Goal: Find contact information: Find contact information

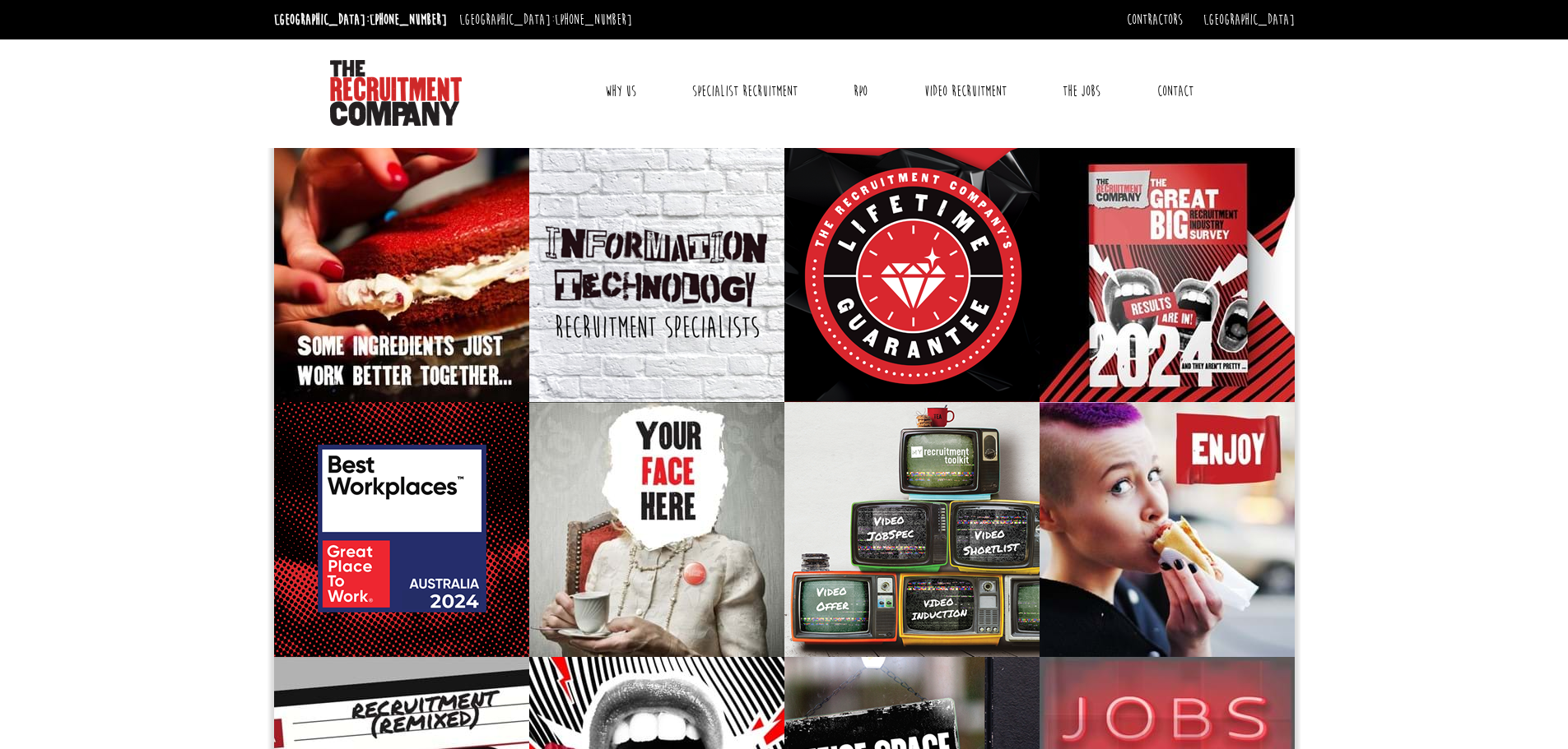
click at [1195, 88] on link "Contact" at bounding box center [1175, 90] width 61 height 41
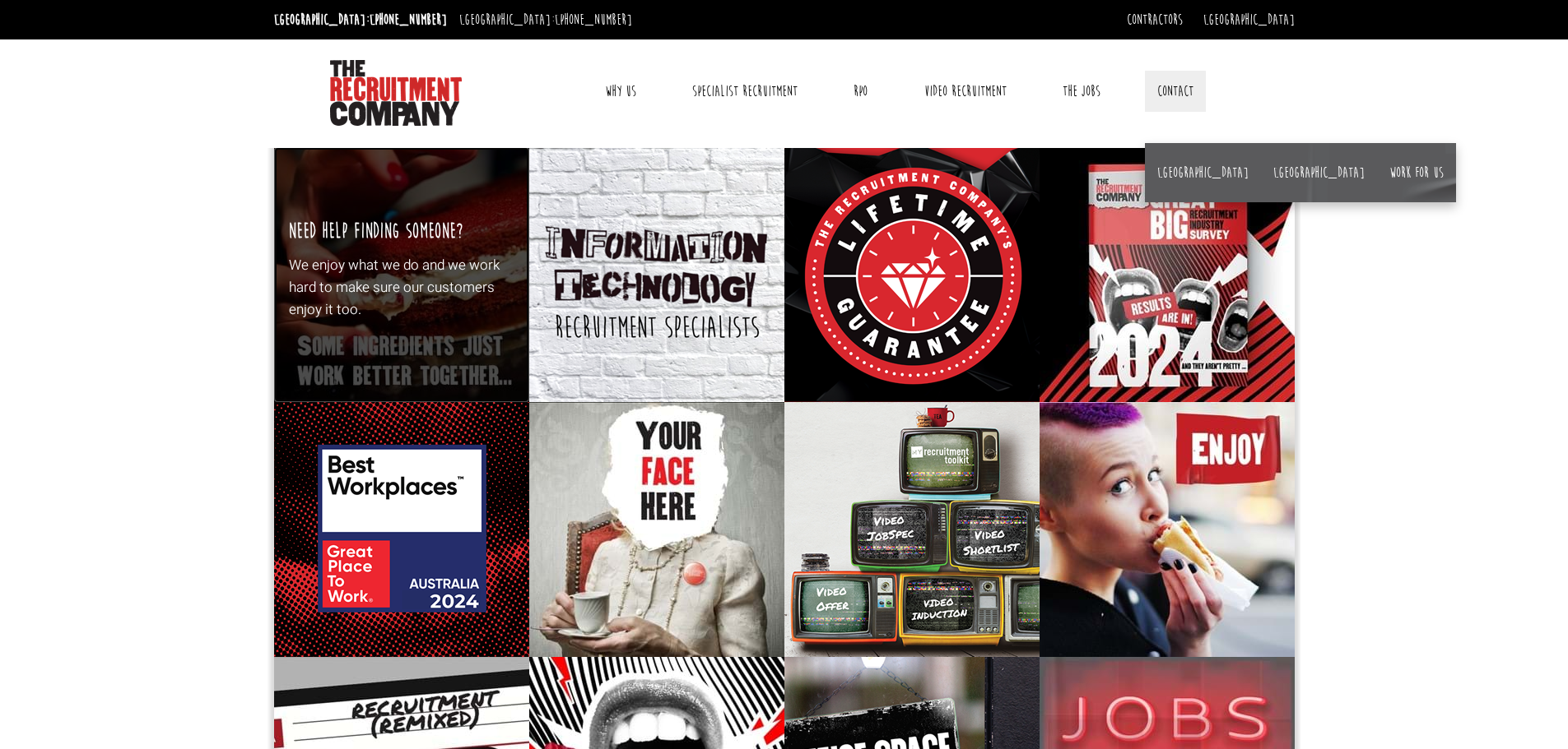
click at [438, 186] on div "Need Help Finding Someone? We enjoy what we do and we work hard to make sure ou…" at bounding box center [401, 275] width 255 height 255
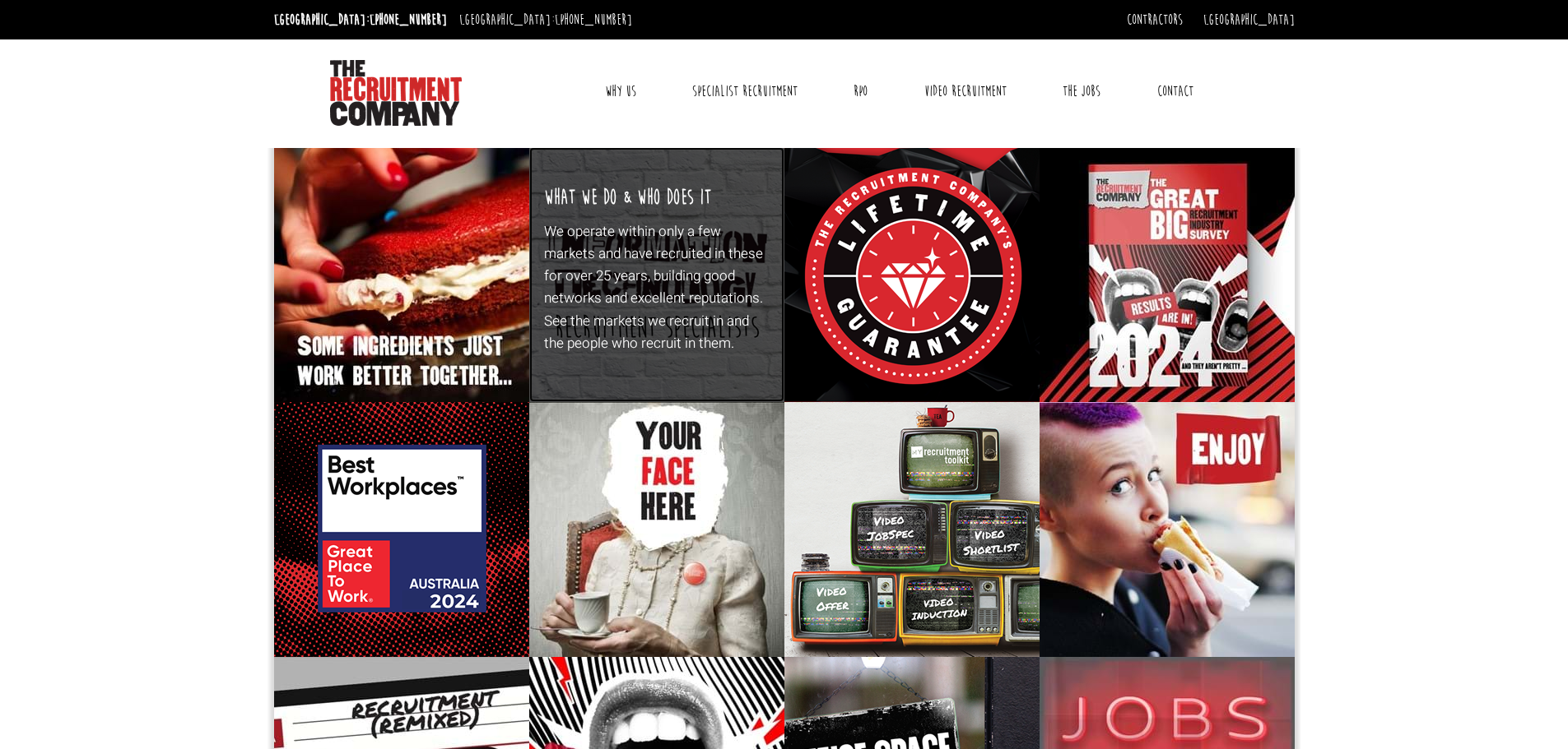
click at [682, 275] on p "We operate within only a few markets and have recruited in these for over 25 ye…" at bounding box center [656, 287] width 224 height 134
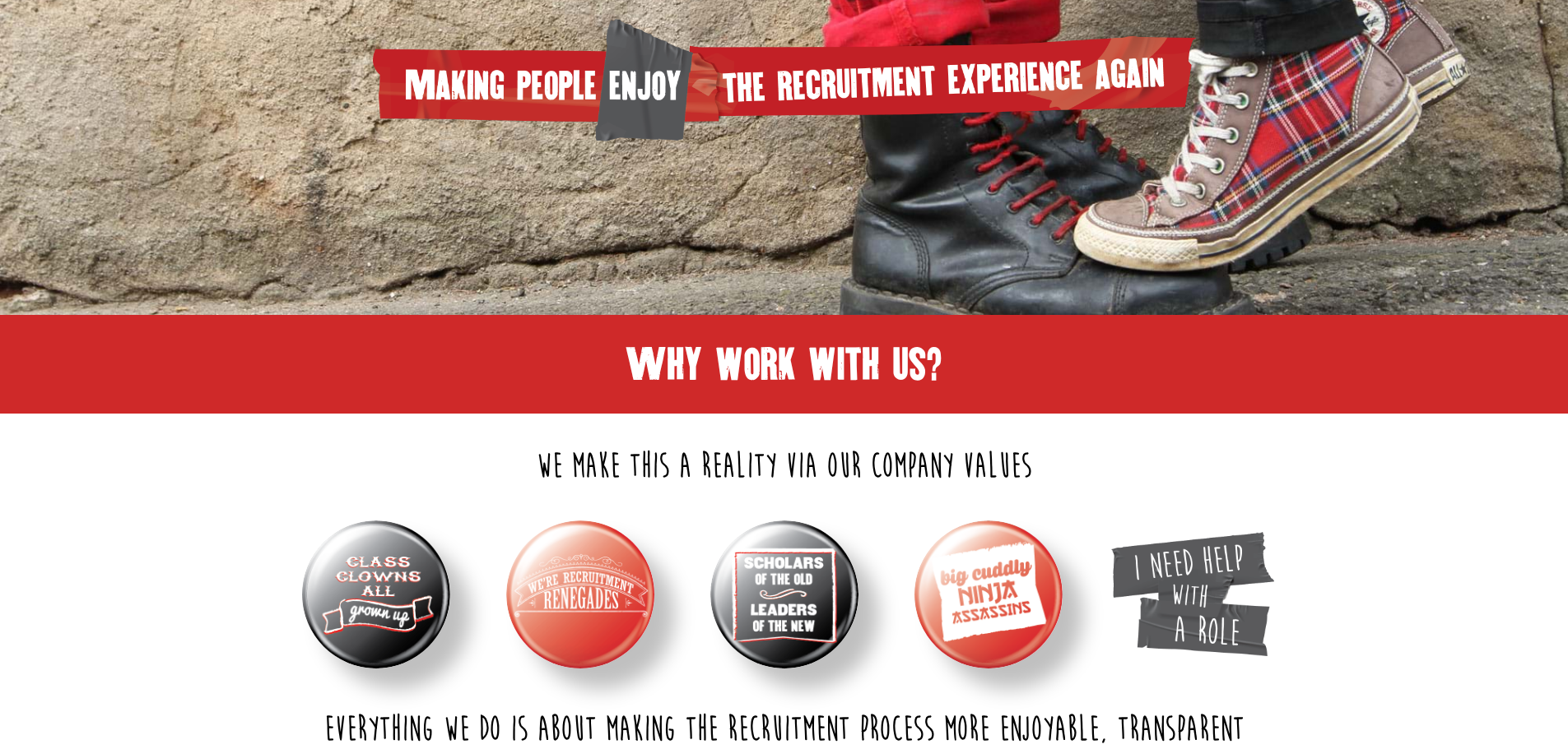
scroll to position [412, 0]
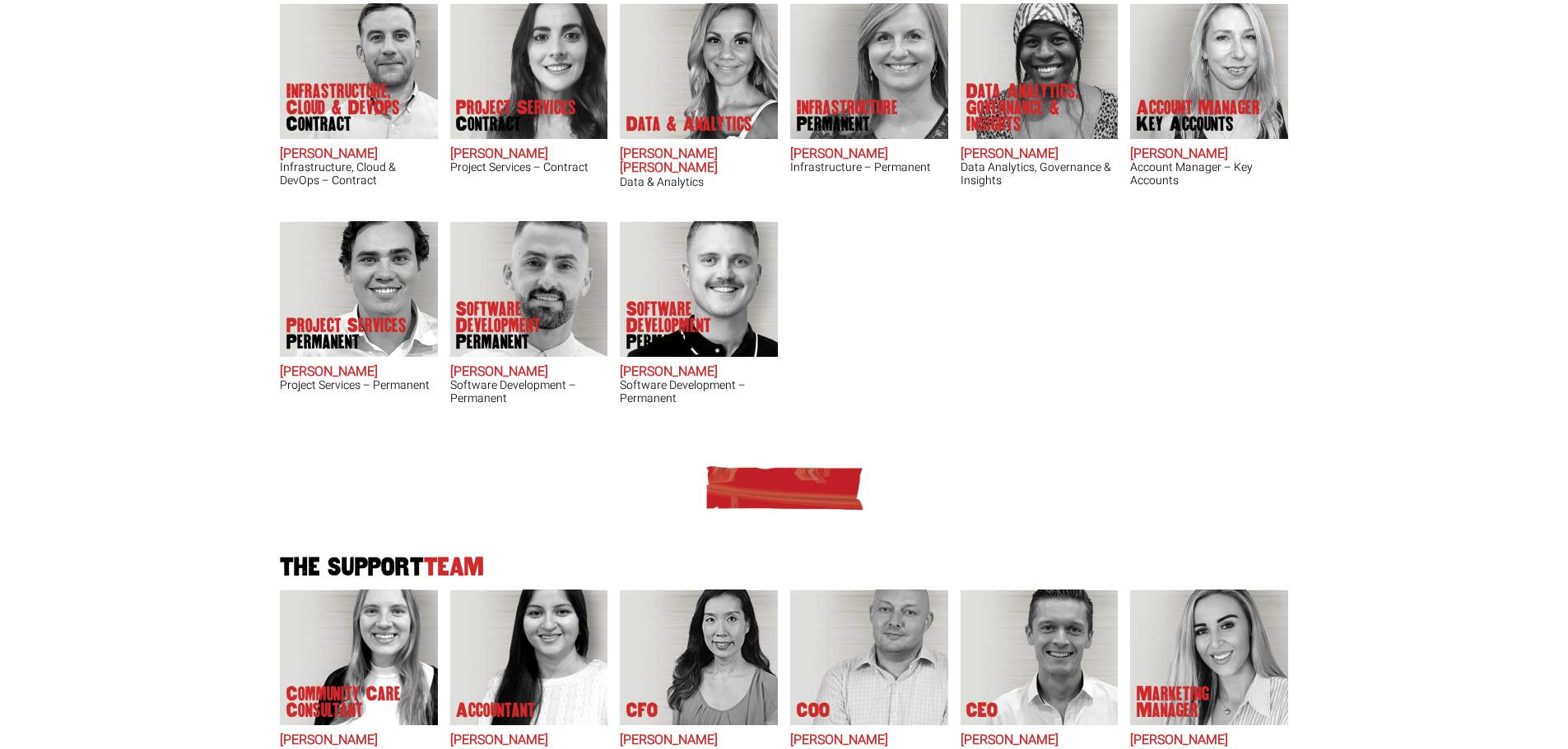
scroll to position [658, 0]
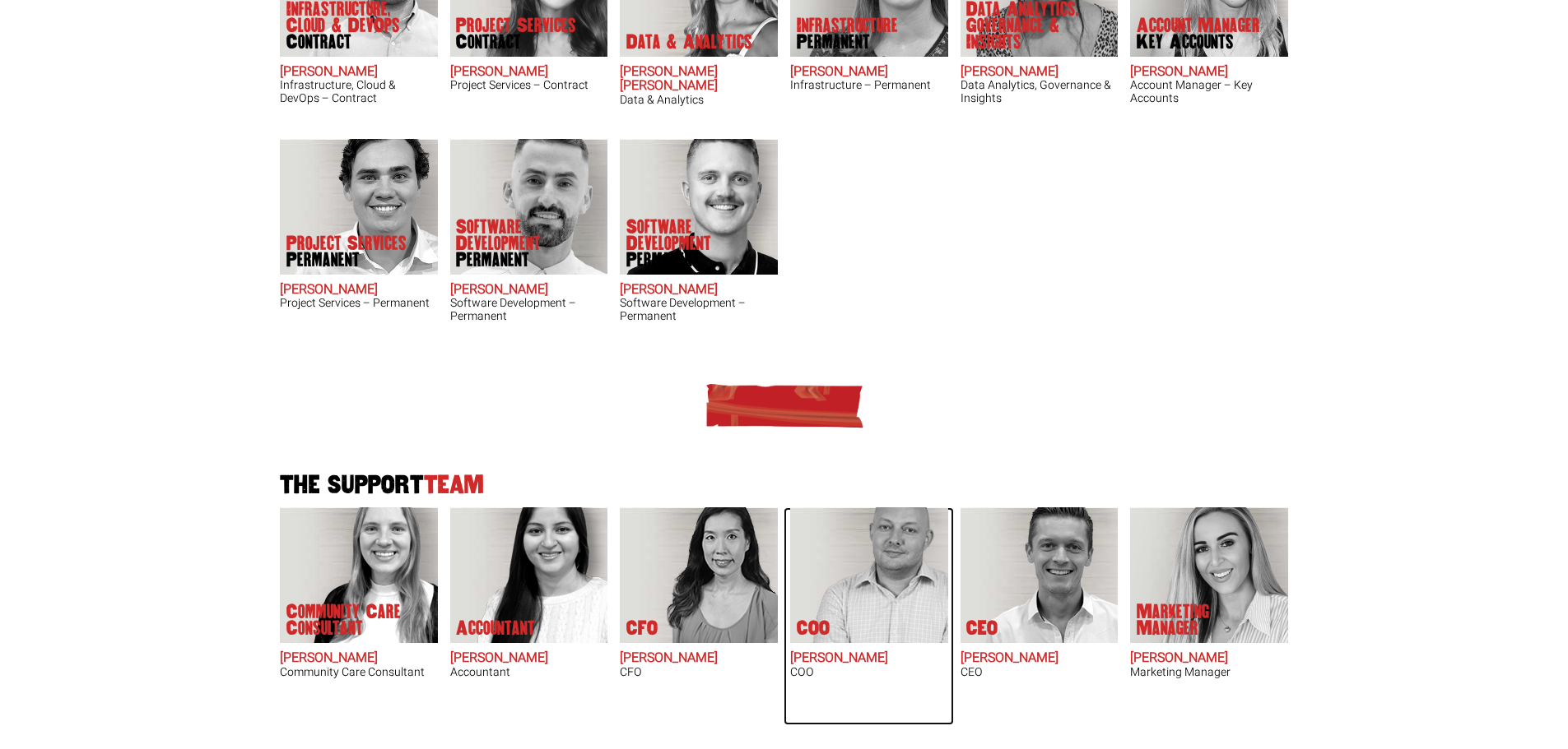
click at [872, 540] on img at bounding box center [878, 575] width 140 height 136
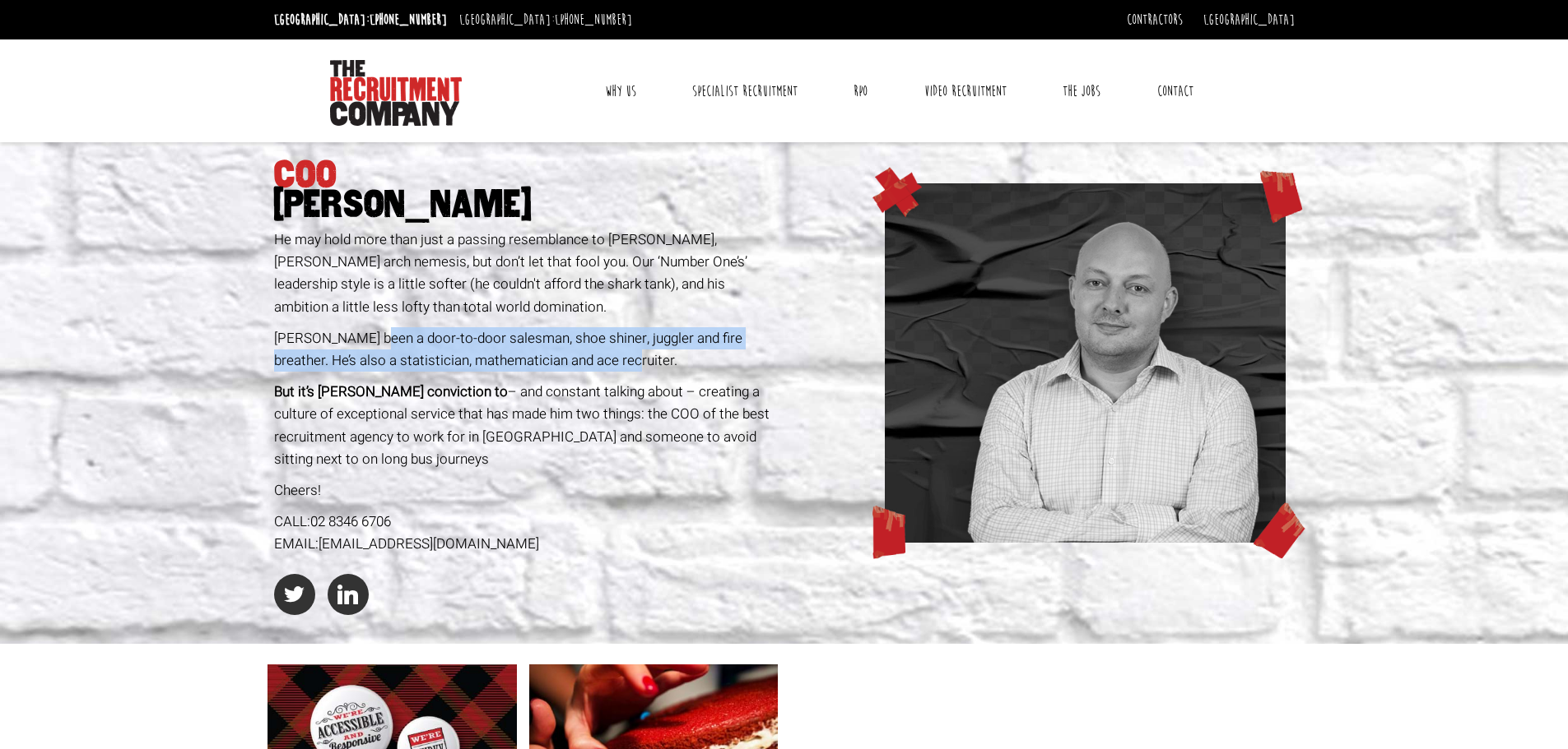
drag, startPoint x: 372, startPoint y: 338, endPoint x: 588, endPoint y: 361, distance: 217.2
click at [588, 361] on span "Simon’s been a door-to-door salesman, shoe shiner, juggler and fire breather. H…" at bounding box center [508, 349] width 468 height 43
drag, startPoint x: 532, startPoint y: 547, endPoint x: 323, endPoint y: 539, distance: 209.2
click at [323, 539] on div "EMAIL: SimonM@therecruitmentcompany.com" at bounding box center [526, 544] width 504 height 22
click at [633, 96] on link "Why Us" at bounding box center [620, 90] width 56 height 41
